Goal: Learn about a topic: Learn about a topic

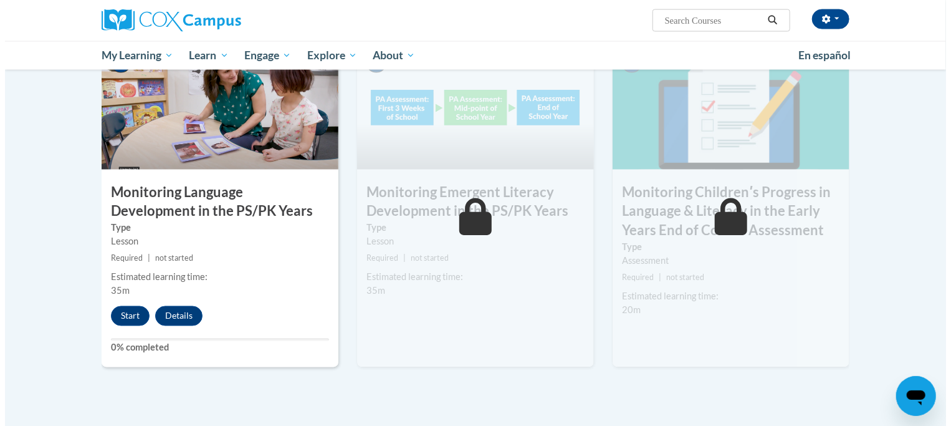
scroll to position [997, 0]
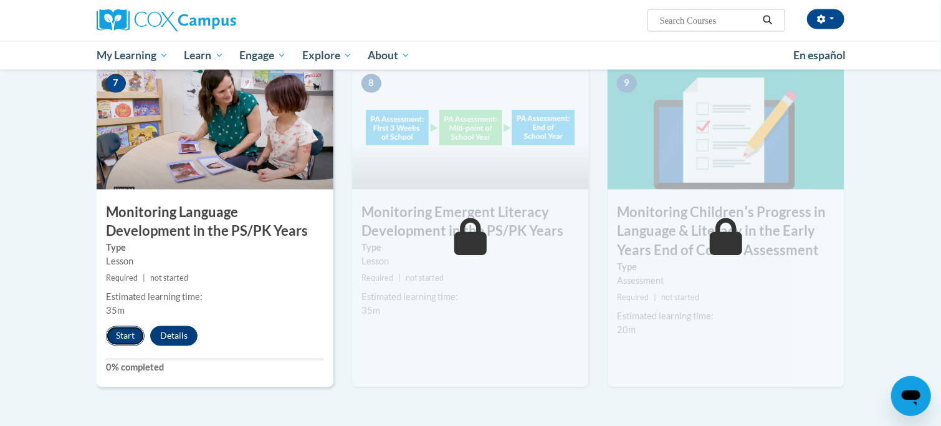
click at [130, 338] on button "Start" at bounding box center [125, 336] width 39 height 20
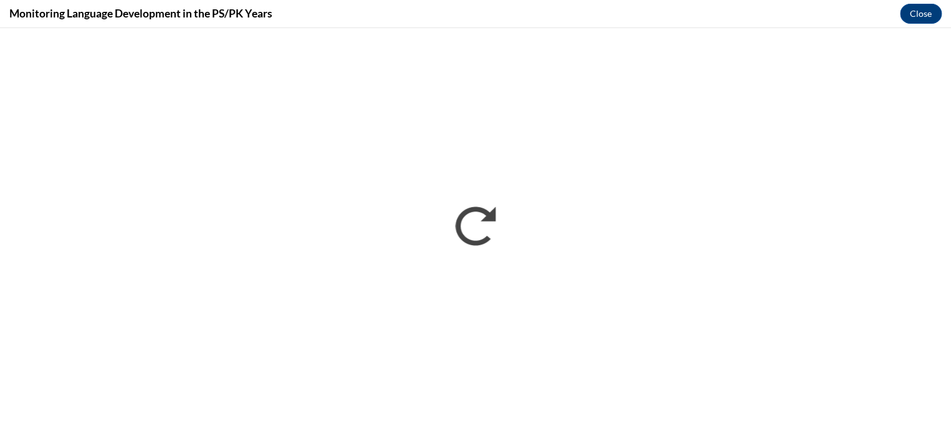
scroll to position [0, 0]
